Goal: Check status: Check status

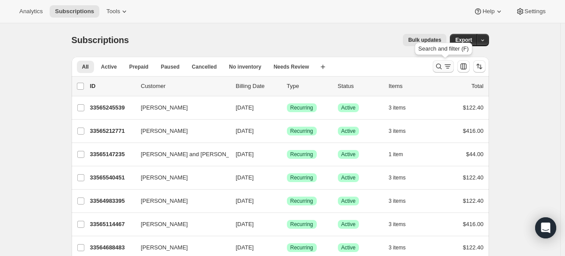
click at [441, 68] on icon "Search and filter results" at bounding box center [439, 66] width 9 height 9
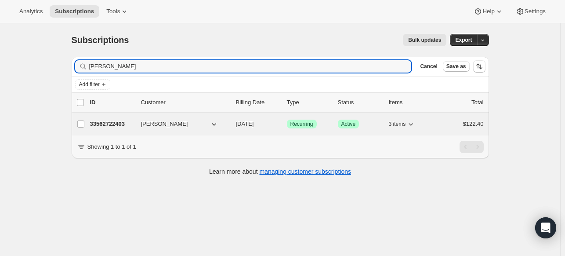
type input "[PERSON_NAME]"
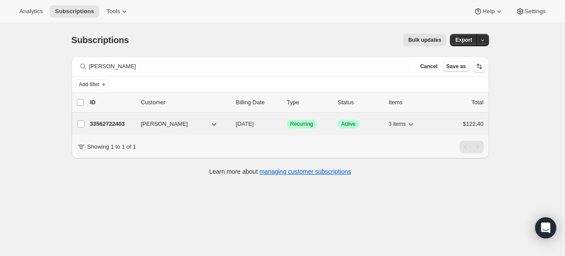
click at [121, 123] on p "33562722403" at bounding box center [112, 124] width 44 height 9
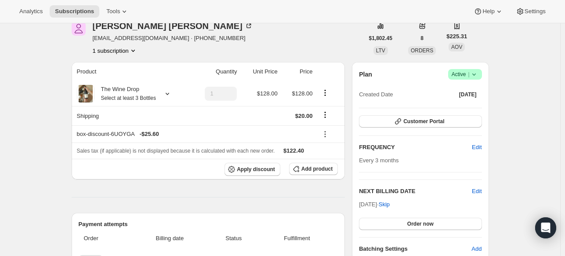
scroll to position [43, 0]
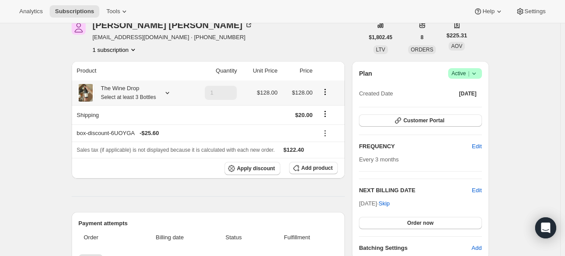
click at [146, 97] on small "Select at least 3 Bottles" at bounding box center [128, 97] width 55 height 6
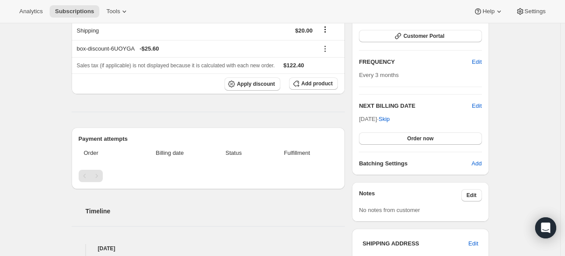
scroll to position [65, 0]
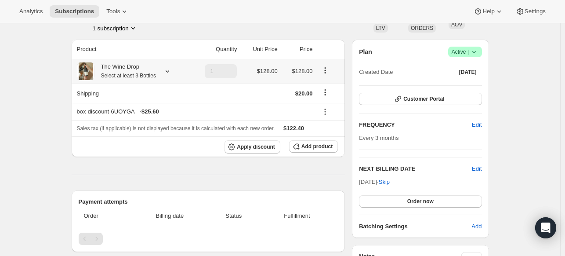
click at [133, 77] on small "Select at least 3 Bottles" at bounding box center [128, 76] width 55 height 6
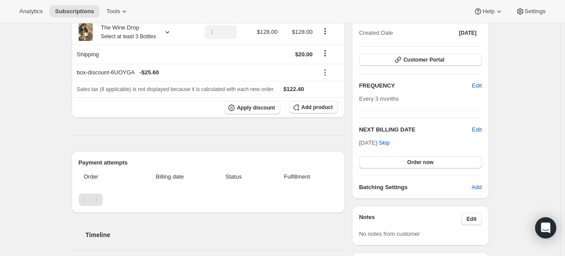
scroll to position [0, 0]
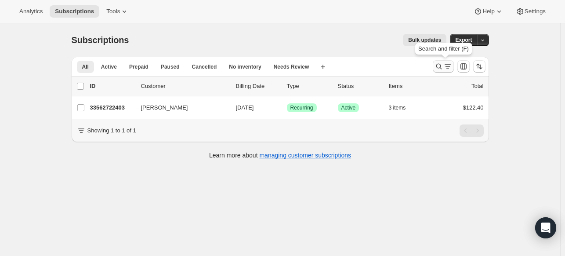
click at [441, 65] on icon "Search and filter results" at bounding box center [439, 66] width 9 height 9
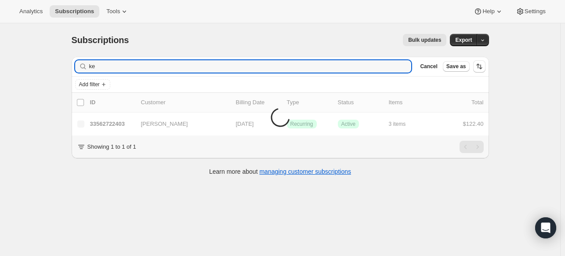
type input "k"
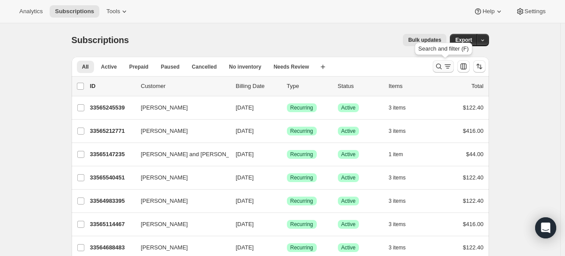
click at [441, 66] on icon "Search and filter results" at bounding box center [439, 66] width 9 height 9
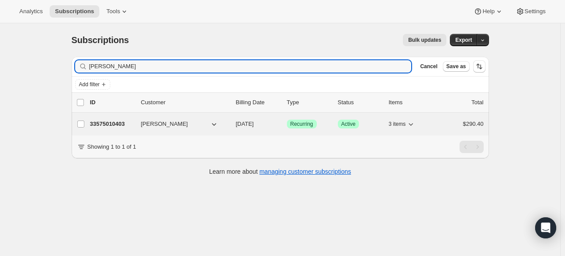
type input "[PERSON_NAME]"
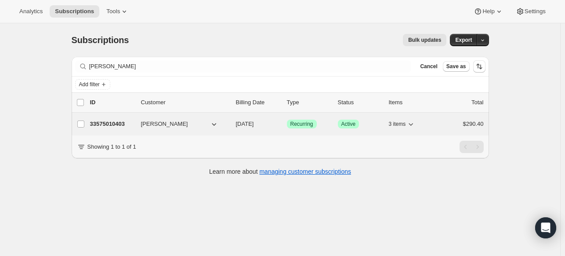
click at [113, 124] on p "33575010403" at bounding box center [112, 124] width 44 height 9
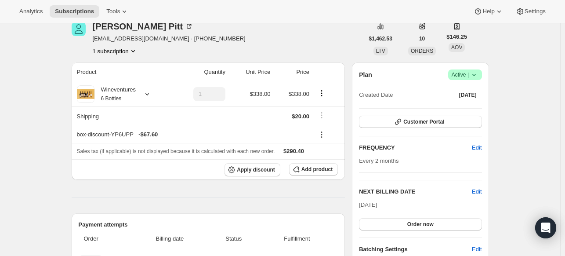
scroll to position [40, 0]
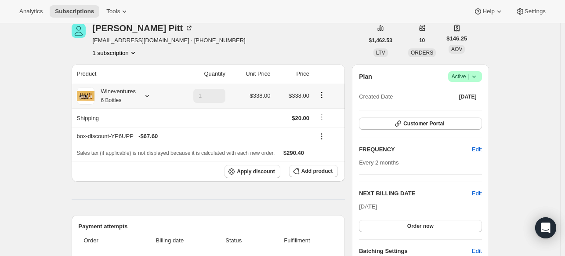
click at [118, 100] on small "6 Bottles" at bounding box center [111, 100] width 21 height 6
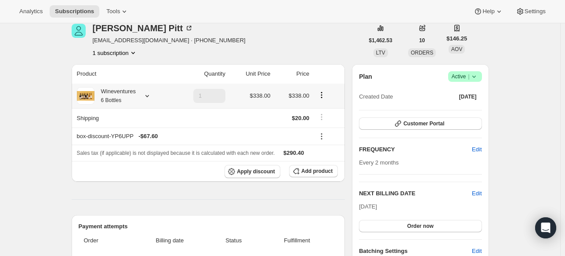
click at [119, 98] on small "6 Bottles" at bounding box center [111, 100] width 21 height 6
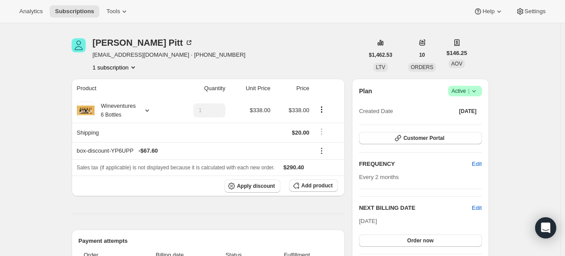
scroll to position [26, 0]
click at [425, 55] on span "10" at bounding box center [422, 54] width 6 height 7
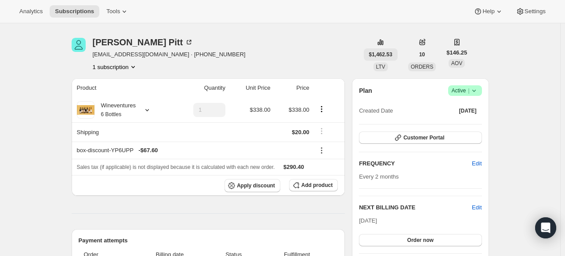
click at [389, 51] on span "$1,462.53" at bounding box center [380, 54] width 23 height 7
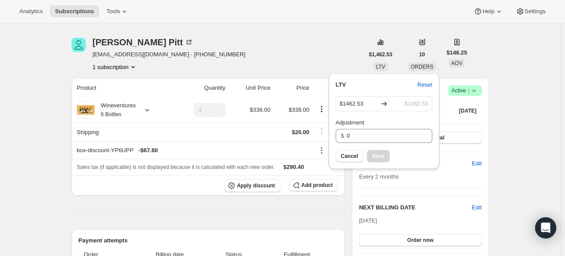
click at [303, 47] on div "[PERSON_NAME] [EMAIL_ADDRESS][DOMAIN_NAME] · [PHONE_NUMBER] 1 subscription" at bounding box center [218, 54] width 292 height 33
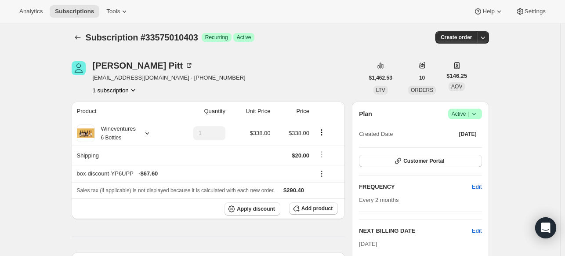
scroll to position [3, 0]
click at [107, 66] on div "[PERSON_NAME]" at bounding box center [143, 65] width 101 height 9
